Goal: Task Accomplishment & Management: Manage account settings

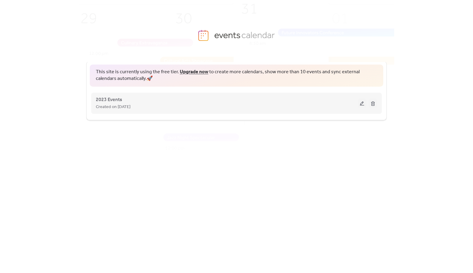
click at [362, 103] on button at bounding box center [362, 103] width 8 height 9
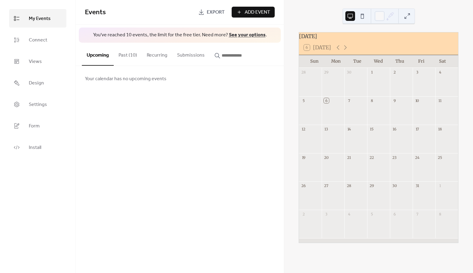
click at [128, 55] on button "Past (10)" at bounding box center [128, 54] width 28 height 22
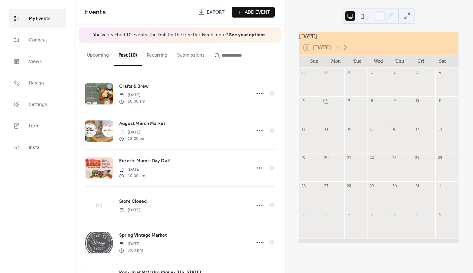
click at [102, 53] on button "Upcoming" at bounding box center [98, 54] width 32 height 22
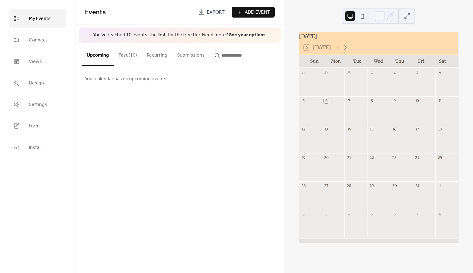
click at [251, 7] on div "Add Event" at bounding box center [253, 12] width 43 height 11
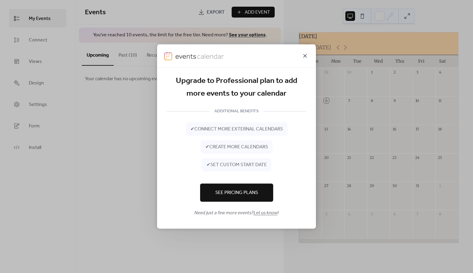
click at [306, 55] on icon at bounding box center [304, 55] width 7 height 7
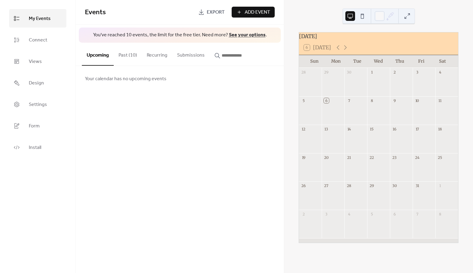
click at [132, 56] on button "Past (10)" at bounding box center [128, 54] width 28 height 22
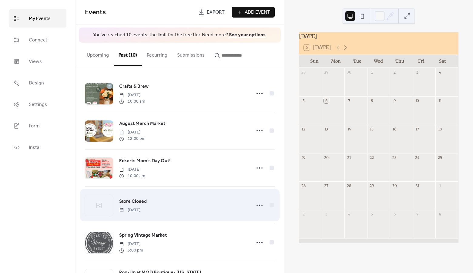
scroll to position [183, 0]
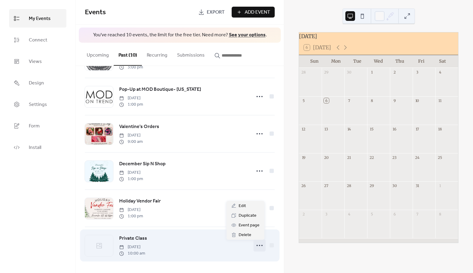
click at [256, 248] on icon at bounding box center [260, 246] width 10 height 10
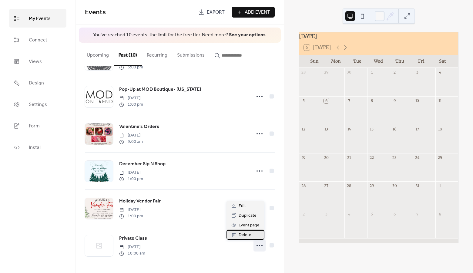
click at [248, 235] on span "Delete" at bounding box center [244, 235] width 13 height 7
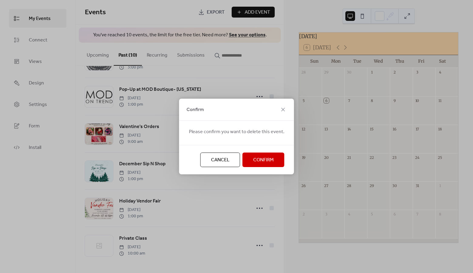
click at [258, 159] on span "Confirm" at bounding box center [263, 160] width 21 height 7
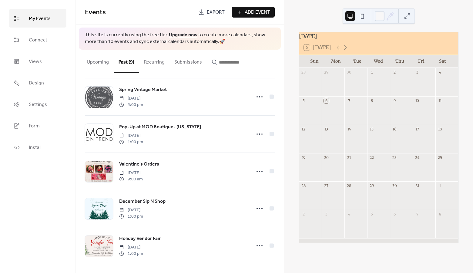
click at [252, 9] on span "Add Event" at bounding box center [257, 12] width 25 height 7
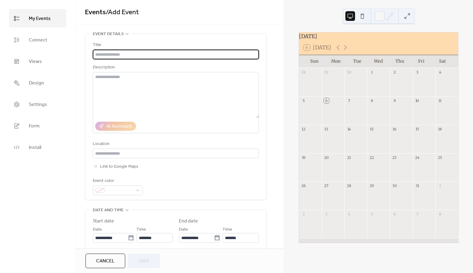
click at [154, 54] on input "text" at bounding box center [176, 55] width 166 height 10
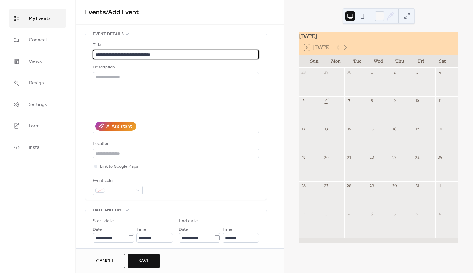
type input "**********"
click at [138, 95] on textarea at bounding box center [176, 95] width 166 height 46
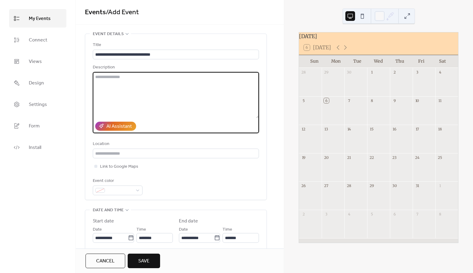
paste textarea "**********"
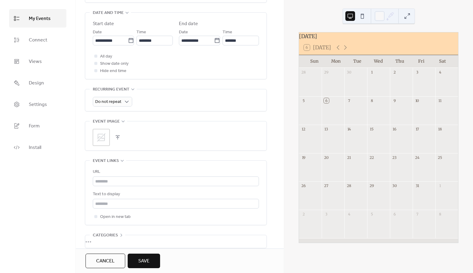
scroll to position [247, 0]
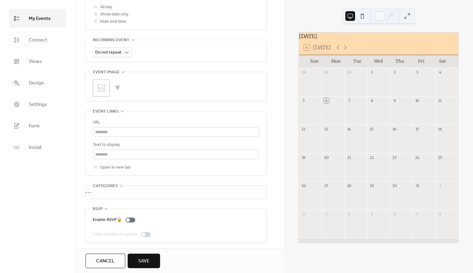
type textarea "**********"
click at [120, 87] on button "button" at bounding box center [117, 88] width 8 height 8
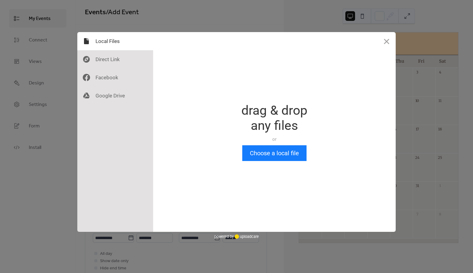
scroll to position [0, 0]
click at [261, 156] on button "Choose a local file" at bounding box center [274, 153] width 64 height 16
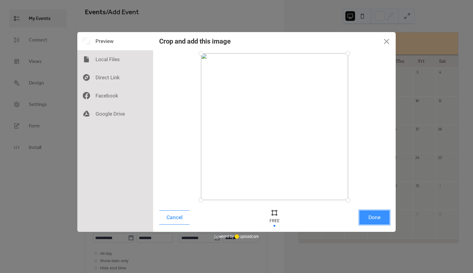
click at [378, 221] on button "Done" at bounding box center [374, 218] width 30 height 14
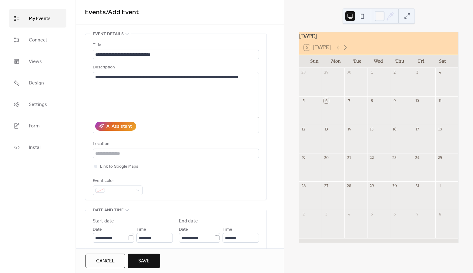
scroll to position [209, 0]
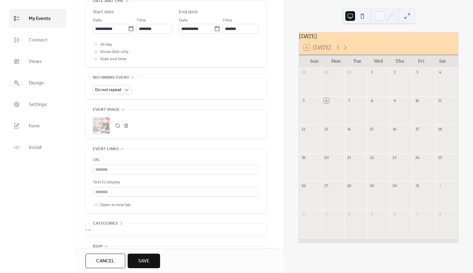
click at [143, 260] on span "Save" at bounding box center [143, 261] width 11 height 7
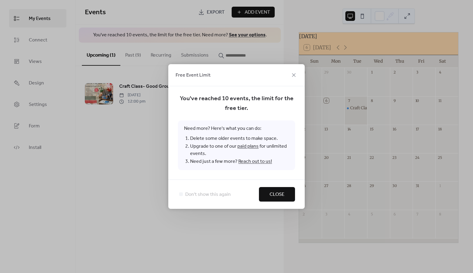
click at [276, 194] on span "Close" at bounding box center [276, 194] width 15 height 7
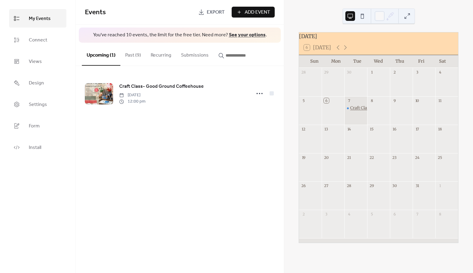
click at [356, 110] on div "Craft Class- Good Ground Coffeehouse" at bounding box center [387, 107] width 74 height 5
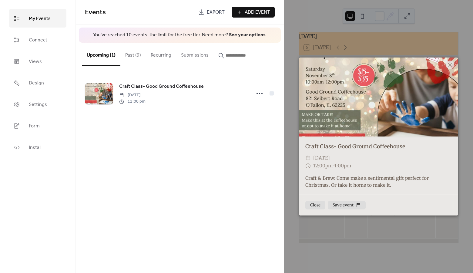
click at [235, 176] on div "Events Export Add Event You've reached 10 events, the limit for the free tier. …" at bounding box center [180, 136] width 208 height 273
click at [450, 65] on icon at bounding box center [450, 65] width 4 height 4
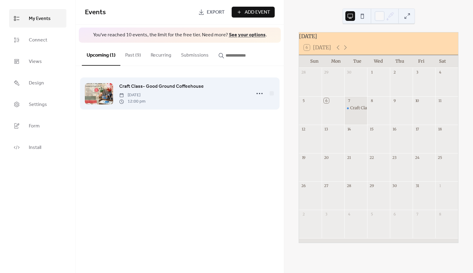
click at [217, 88] on div "Craft Class- Good Ground Coffeehouse [DATE] 12:00 pm" at bounding box center [183, 94] width 128 height 22
click at [258, 93] on icon at bounding box center [260, 94] width 10 height 10
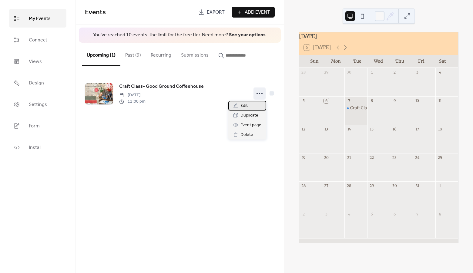
click at [246, 106] on span "Edit" at bounding box center [243, 105] width 7 height 7
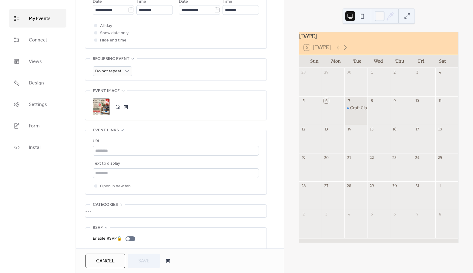
scroll to position [228, 0]
click at [108, 149] on input "text" at bounding box center [176, 151] width 166 height 10
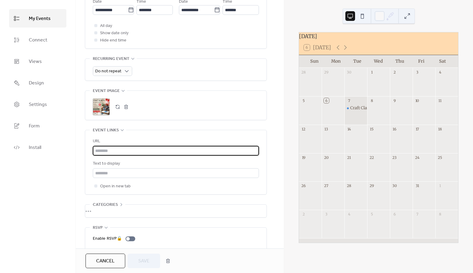
paste input "**********"
type input "**********"
click at [143, 263] on span "Save" at bounding box center [143, 261] width 11 height 7
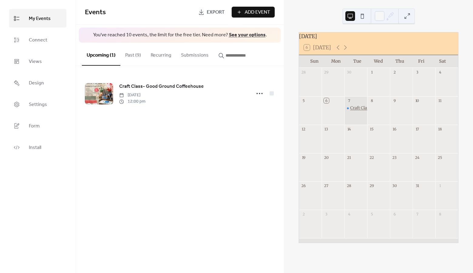
click at [359, 111] on div "Craft Class- Good Ground Coffeehouse" at bounding box center [387, 107] width 74 height 5
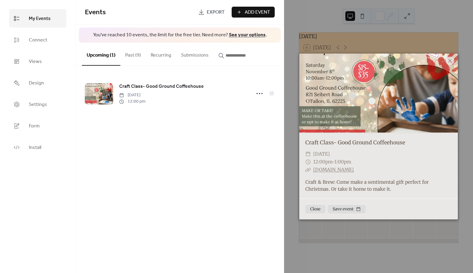
click at [276, 189] on div "Events Export Add Event You've reached 10 events, the limit for the free tier. …" at bounding box center [180, 136] width 208 height 273
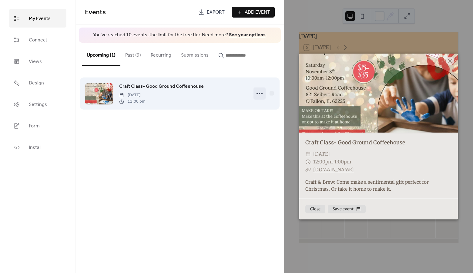
click at [256, 94] on icon at bounding box center [260, 94] width 10 height 10
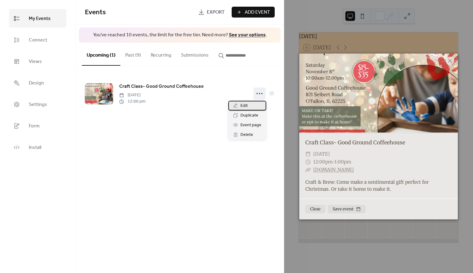
click at [251, 102] on div "Edit" at bounding box center [247, 106] width 38 height 10
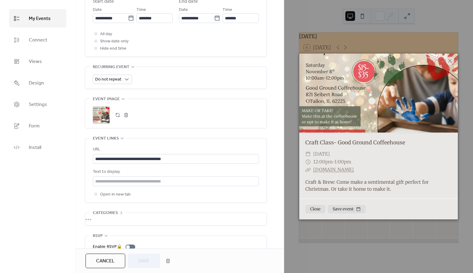
scroll to position [231, 0]
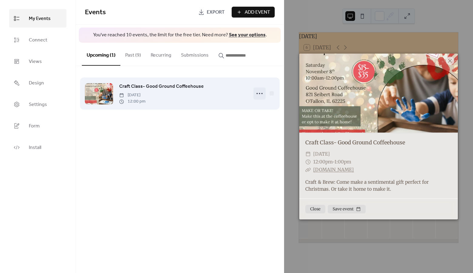
click at [257, 93] on circle at bounding box center [256, 93] width 1 height 1
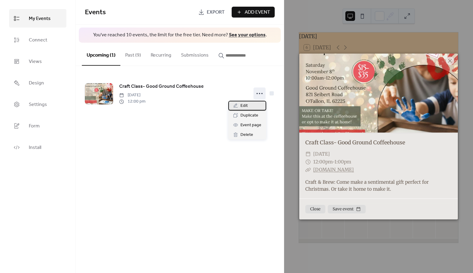
click at [242, 105] on span "Edit" at bounding box center [243, 105] width 7 height 7
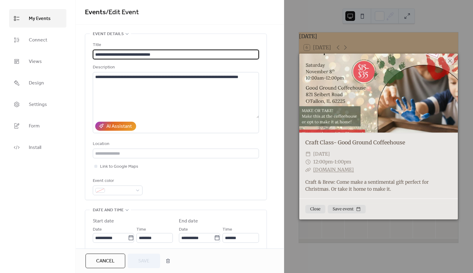
scroll to position [247, 0]
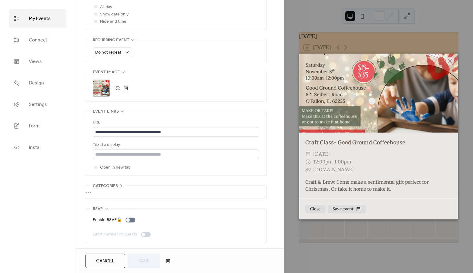
click at [93, 190] on div "•••" at bounding box center [175, 192] width 181 height 13
click at [111, 183] on span "Categories" at bounding box center [105, 186] width 25 height 7
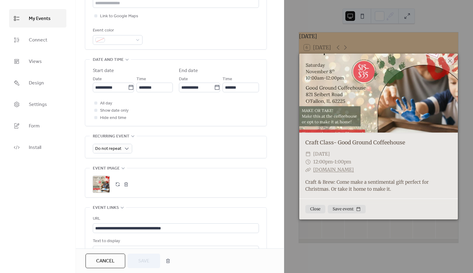
scroll to position [150, 0]
click at [121, 85] on input "**********" at bounding box center [110, 88] width 35 height 10
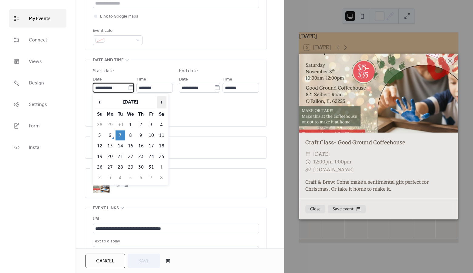
click at [162, 98] on span "›" at bounding box center [161, 102] width 9 height 12
click at [160, 135] on td "8" at bounding box center [162, 136] width 10 height 10
type input "**********"
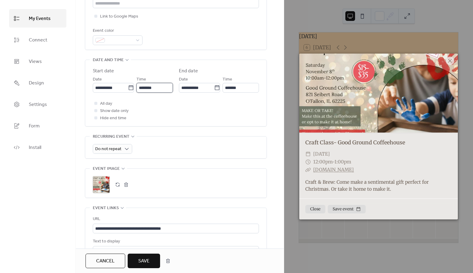
click at [153, 84] on input "********" at bounding box center [154, 88] width 36 height 10
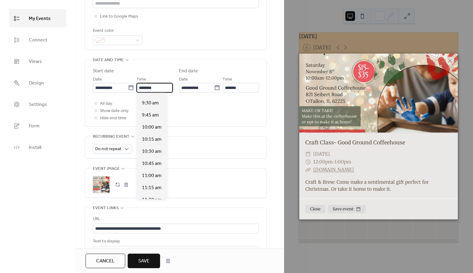
scroll to position [450, 0]
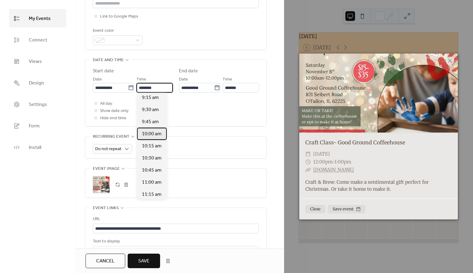
click at [153, 136] on span "10:00 am" at bounding box center [152, 134] width 20 height 7
type input "********"
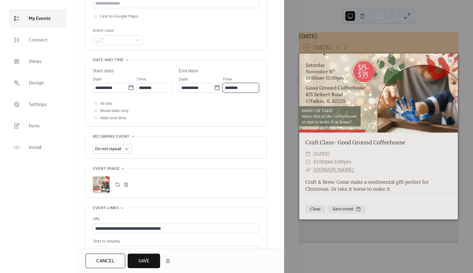
click at [236, 87] on input "********" at bounding box center [240, 88] width 36 height 10
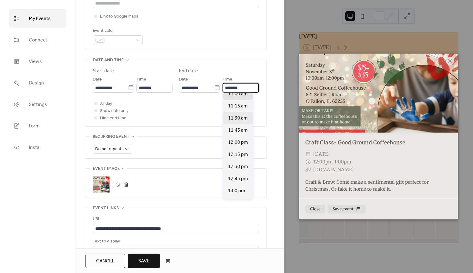
scroll to position [47, 0]
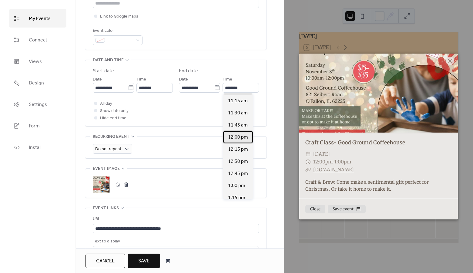
click at [241, 133] on div "12:00 pm" at bounding box center [238, 137] width 30 height 12
type input "********"
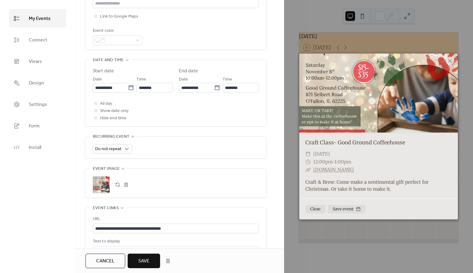
click at [143, 267] on button "Save" at bounding box center [144, 261] width 32 height 15
